Goal: Information Seeking & Learning: Learn about a topic

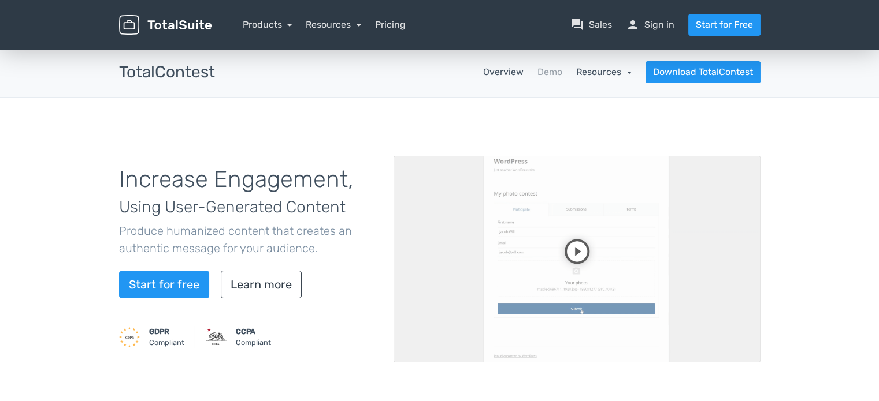
click at [611, 73] on link "Resources" at bounding box center [603, 71] width 55 height 11
click at [590, 127] on link "article Changelog" at bounding box center [577, 136] width 109 height 33
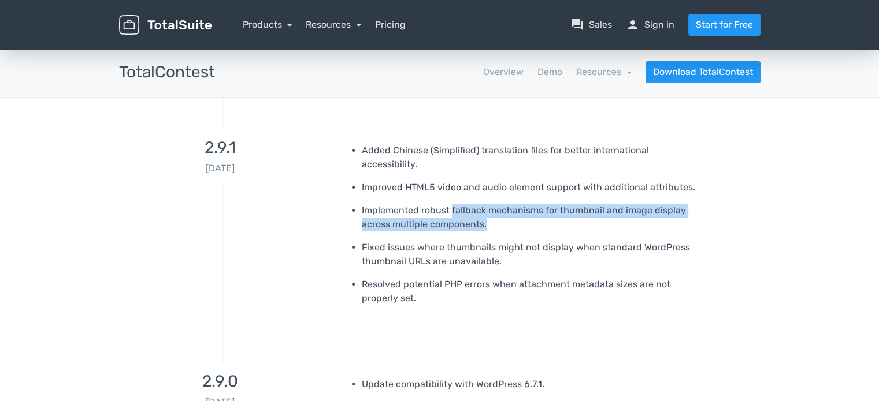
drag, startPoint x: 449, startPoint y: 194, endPoint x: 505, endPoint y: 211, distance: 58.1
click at [505, 211] on p "Implemented robust fallback mechanisms for thumbnail and image display across m…" at bounding box center [534, 218] width 344 height 28
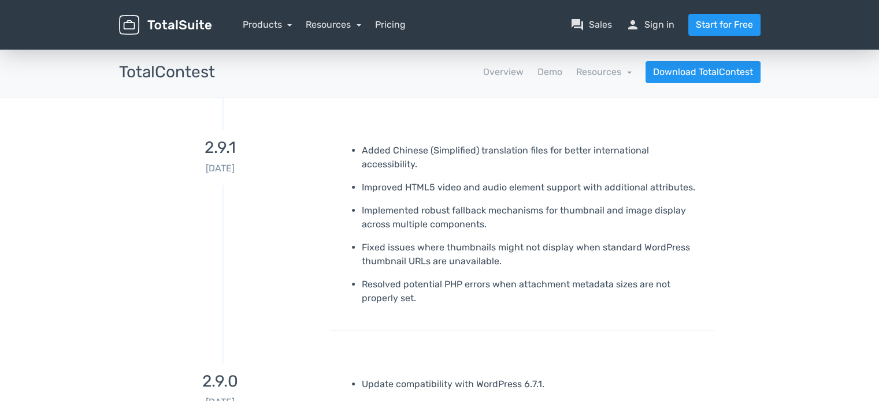
click at [427, 219] on ul "Added Chinese (Simplified) translation files for better international accessibi…" at bounding box center [522, 225] width 367 height 162
click at [661, 27] on link "person Sign in" at bounding box center [650, 25] width 49 height 14
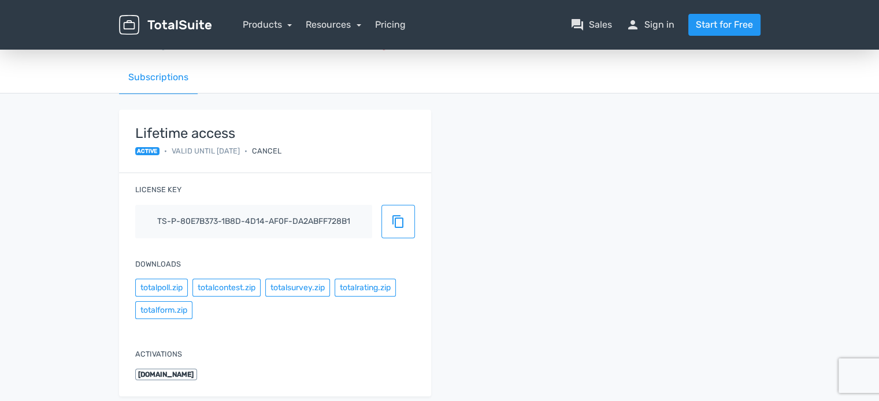
scroll to position [58, 0]
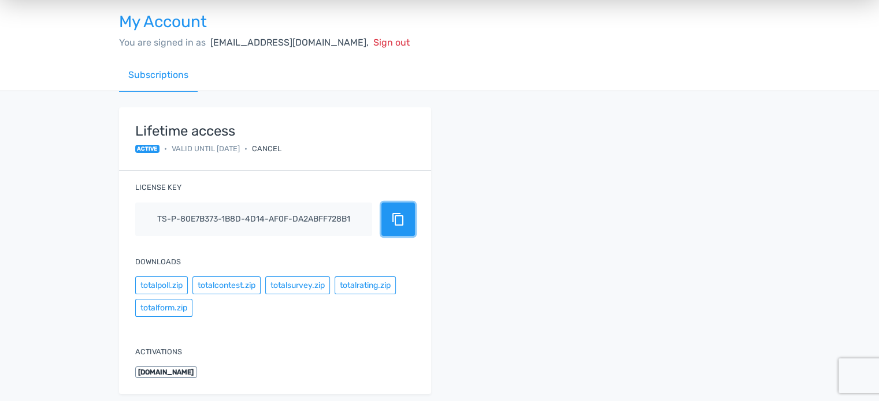
click at [403, 223] on span "content_copy" at bounding box center [398, 220] width 14 height 14
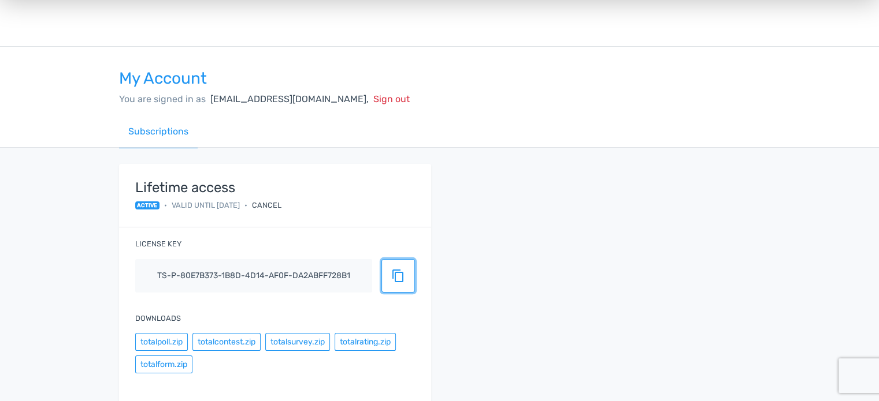
scroll to position [0, 0]
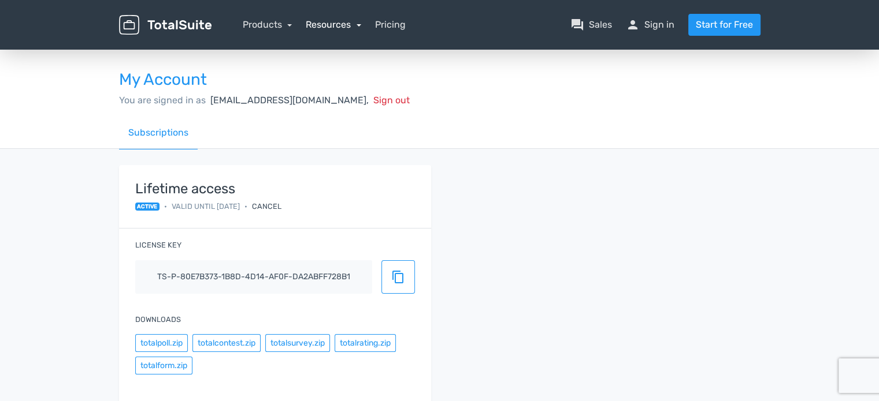
click at [354, 25] on link "Resources" at bounding box center [333, 24] width 55 height 11
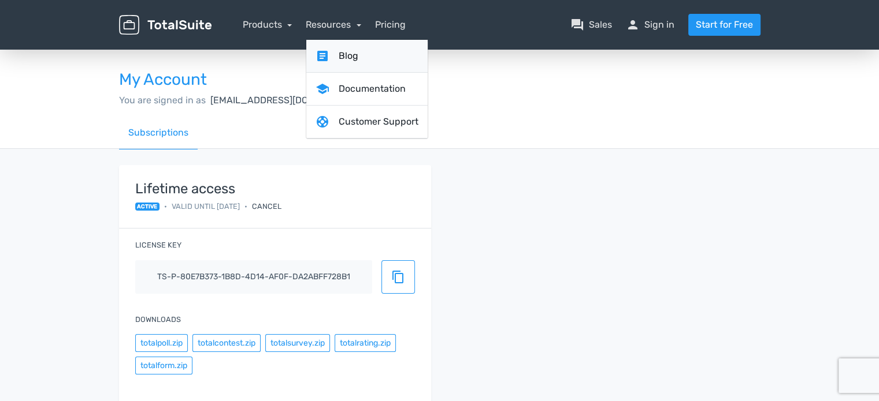
click at [352, 58] on link "article Blog" at bounding box center [366, 56] width 121 height 33
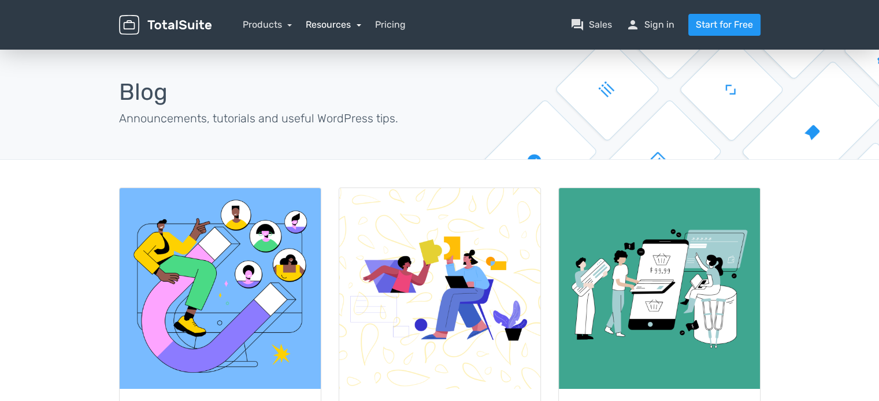
click at [341, 27] on link "Resources" at bounding box center [333, 24] width 55 height 11
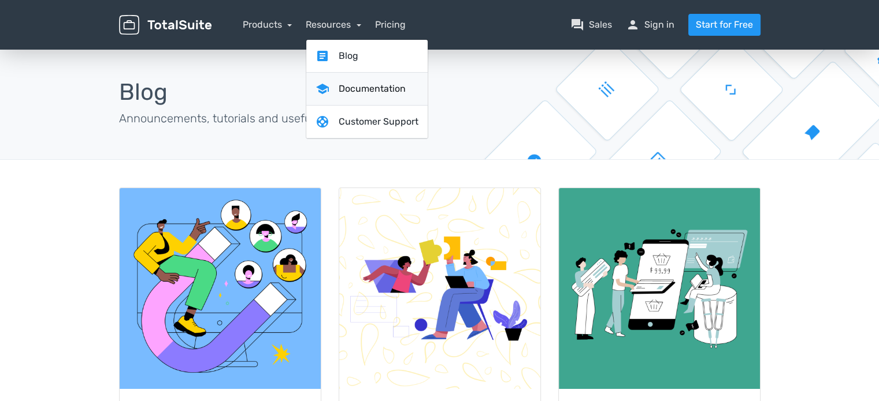
click at [347, 82] on link "school Documentation" at bounding box center [366, 89] width 121 height 33
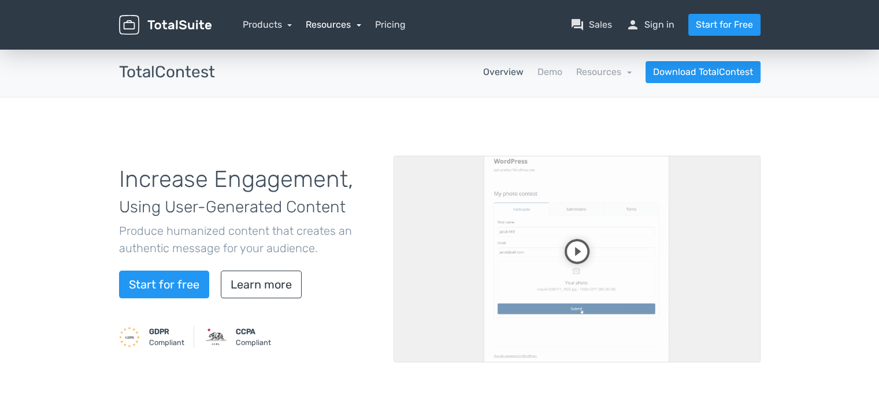
click at [347, 23] on link "Resources" at bounding box center [333, 24] width 55 height 11
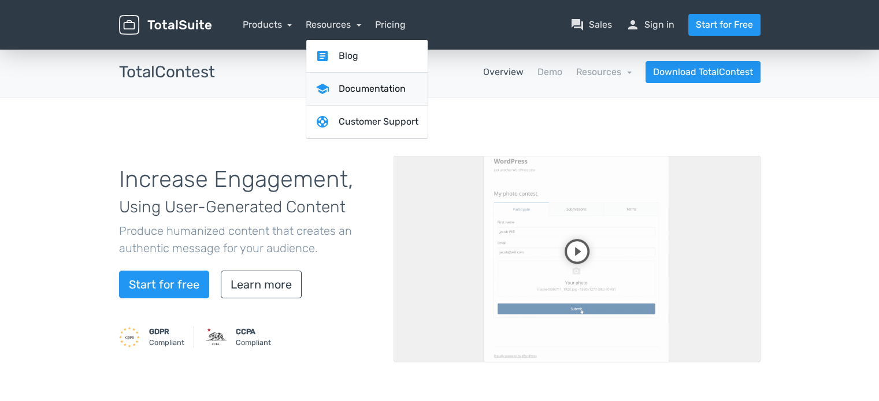
click at [345, 96] on link "school Documentation" at bounding box center [366, 89] width 121 height 33
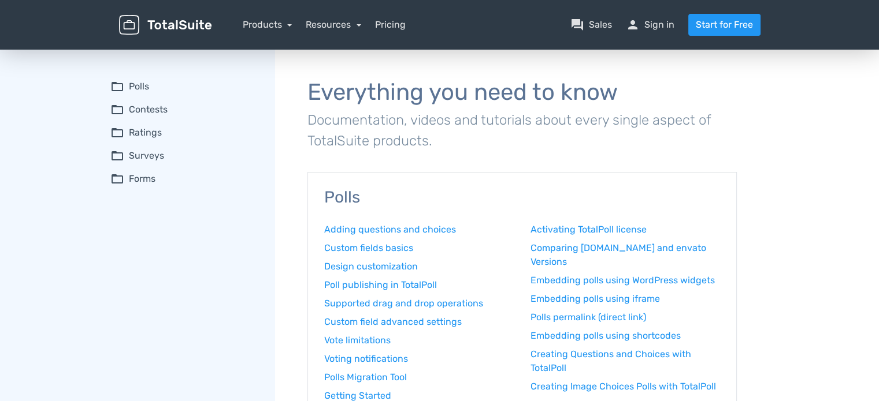
click at [146, 111] on summary "folder_open Contests" at bounding box center [184, 110] width 148 height 14
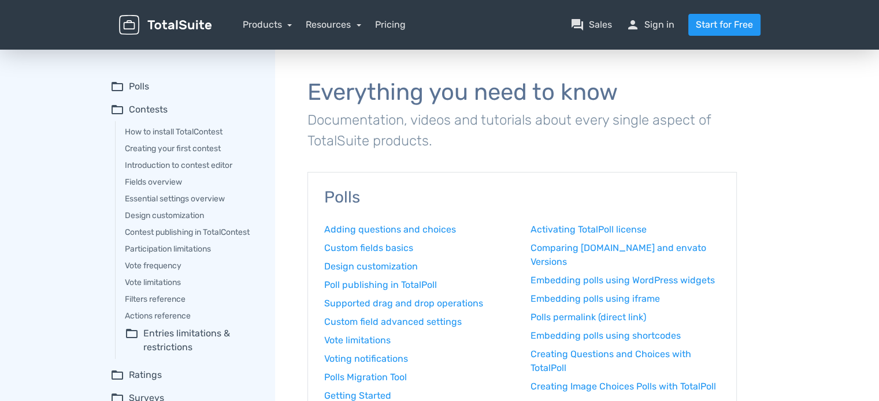
click at [155, 111] on summary "folder_open Contests" at bounding box center [184, 110] width 148 height 14
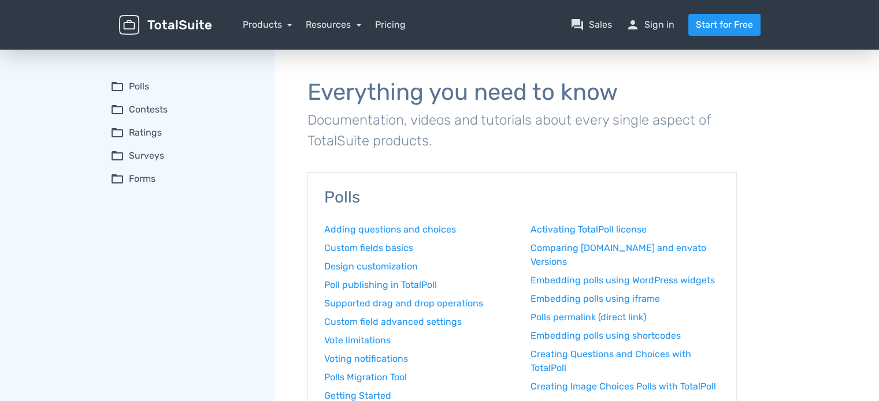
click at [155, 111] on summary "folder_open Contests" at bounding box center [184, 110] width 148 height 14
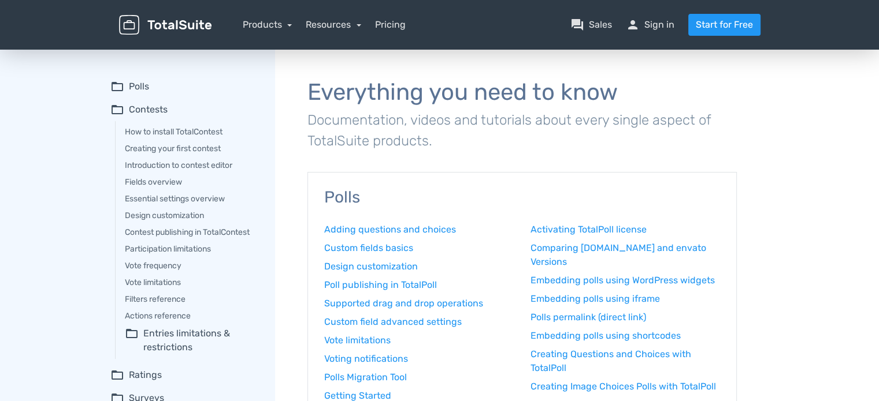
click at [155, 111] on summary "folder_open Contests" at bounding box center [184, 110] width 148 height 14
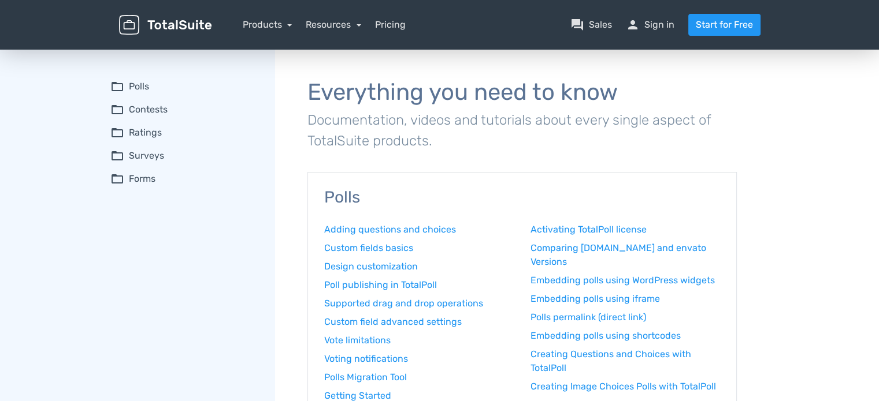
click at [155, 111] on summary "folder_open Contests" at bounding box center [184, 110] width 148 height 14
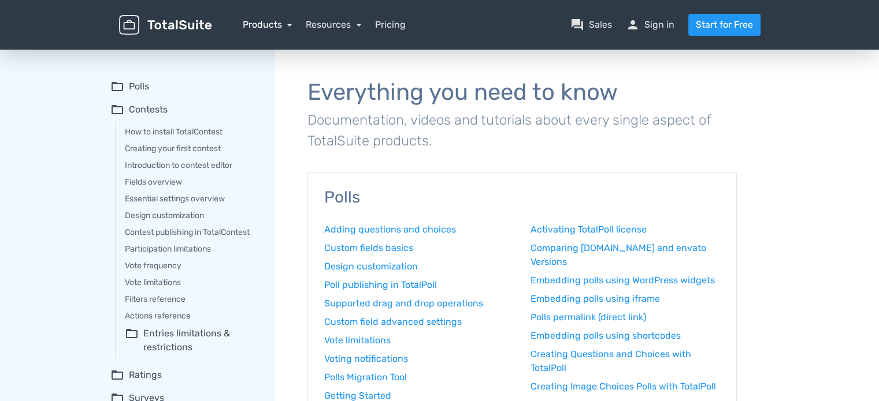
click at [280, 24] on link "Products" at bounding box center [268, 24] width 50 height 11
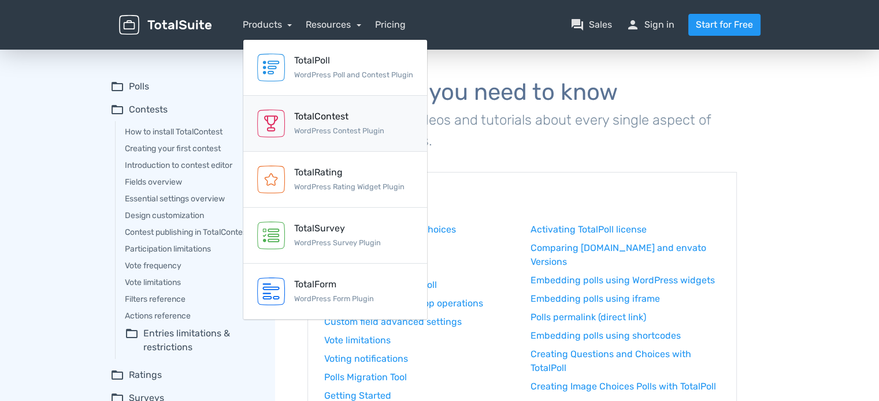
click at [295, 115] on div "TotalContest" at bounding box center [339, 117] width 90 height 14
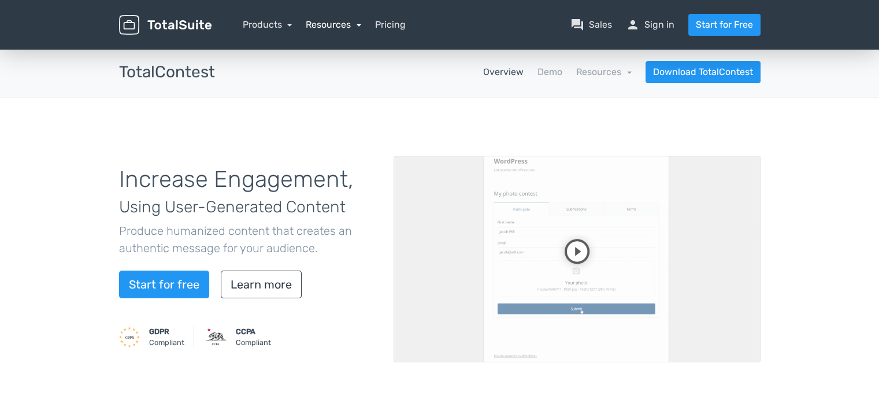
click at [357, 27] on link "Resources" at bounding box center [333, 24] width 55 height 11
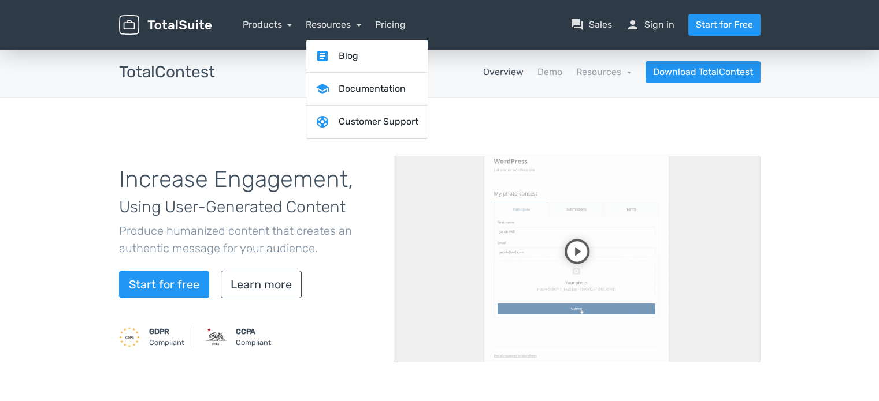
click at [633, 129] on div "Increase Engagement, Using User-Generated Content Produce humanized content tha…" at bounding box center [439, 259] width 659 height 268
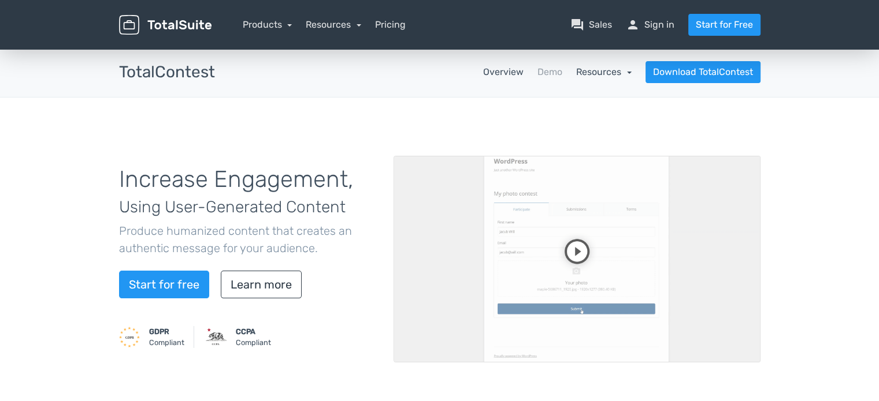
click at [604, 70] on link "Resources" at bounding box center [603, 71] width 55 height 11
click at [580, 128] on link "article Changelog" at bounding box center [577, 136] width 109 height 33
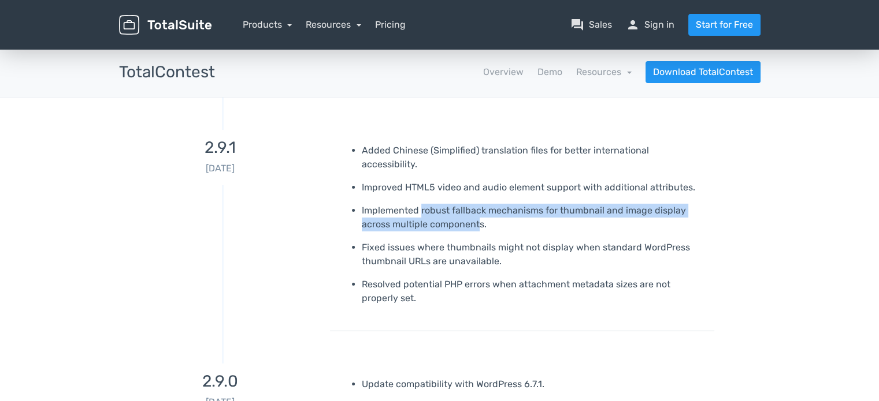
drag, startPoint x: 423, startPoint y: 200, endPoint x: 481, endPoint y: 210, distance: 58.6
click at [481, 210] on p "Implemented robust fallback mechanisms for thumbnail and image display across m…" at bounding box center [534, 218] width 344 height 28
click at [481, 211] on p "Implemented robust fallback mechanisms for thumbnail and image display across m…" at bounding box center [534, 218] width 344 height 28
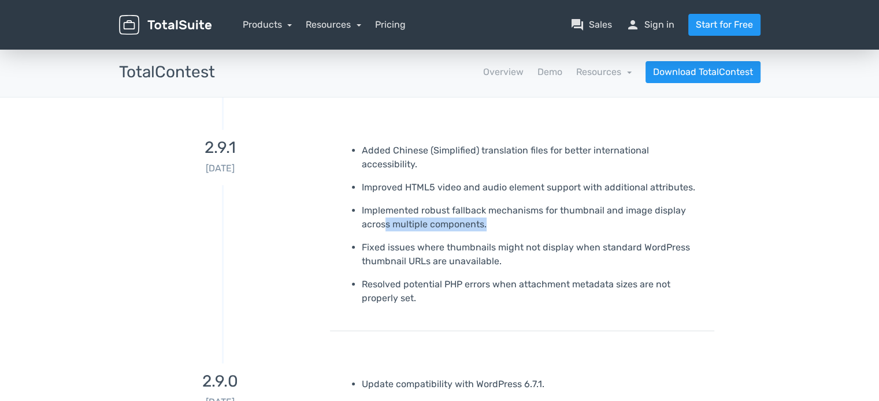
drag, startPoint x: 386, startPoint y: 212, endPoint x: 512, endPoint y: 215, distance: 126.0
click at [512, 215] on p "Implemented robust fallback mechanisms for thumbnail and image display across m…" at bounding box center [534, 218] width 344 height 28
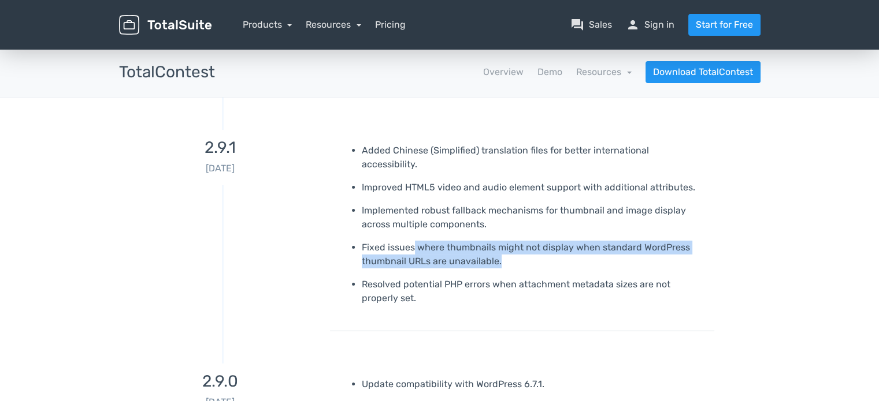
drag, startPoint x: 412, startPoint y: 234, endPoint x: 499, endPoint y: 246, distance: 88.1
click at [499, 246] on p "Fixed issues where thumbnails might not display when standard WordPress thumbna…" at bounding box center [534, 255] width 344 height 28
click at [441, 248] on p "Fixed issues where thumbnails might not display when standard WordPress thumbna…" at bounding box center [534, 255] width 344 height 28
drag, startPoint x: 447, startPoint y: 234, endPoint x: 501, endPoint y: 249, distance: 56.3
click at [501, 249] on p "Fixed issues where thumbnails might not display when standard WordPress thumbna…" at bounding box center [534, 255] width 344 height 28
